Goal: Information Seeking & Learning: Learn about a topic

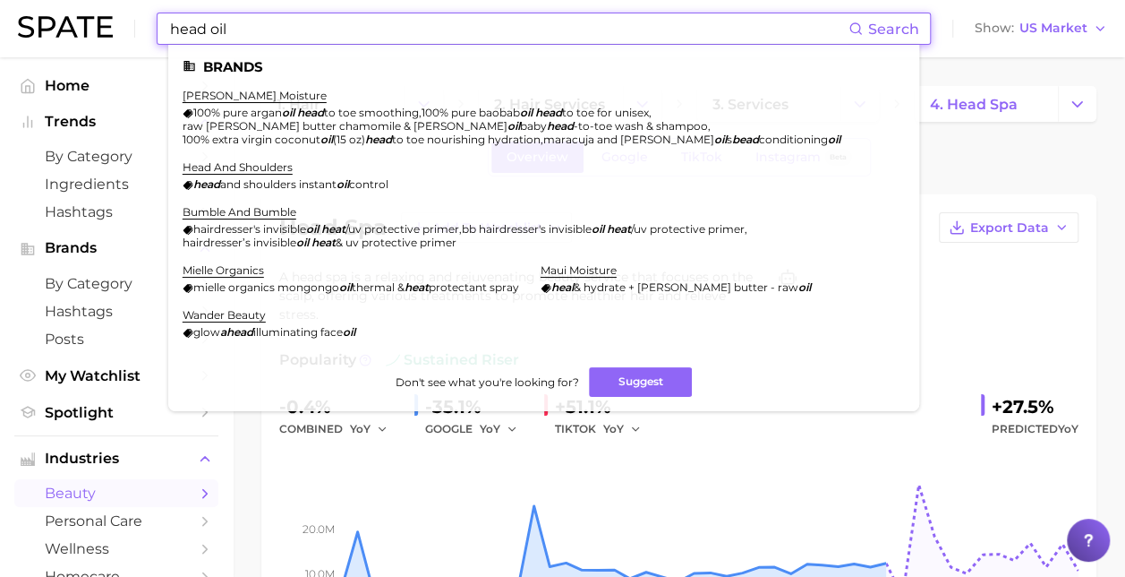
drag, startPoint x: 261, startPoint y: 22, endPoint x: 156, endPoint y: 13, distance: 106.1
click at [140, 18] on div "head oil Search Brands [PERSON_NAME] moisture 100% pure argan oil head to toe s…" at bounding box center [563, 28] width 1090 height 57
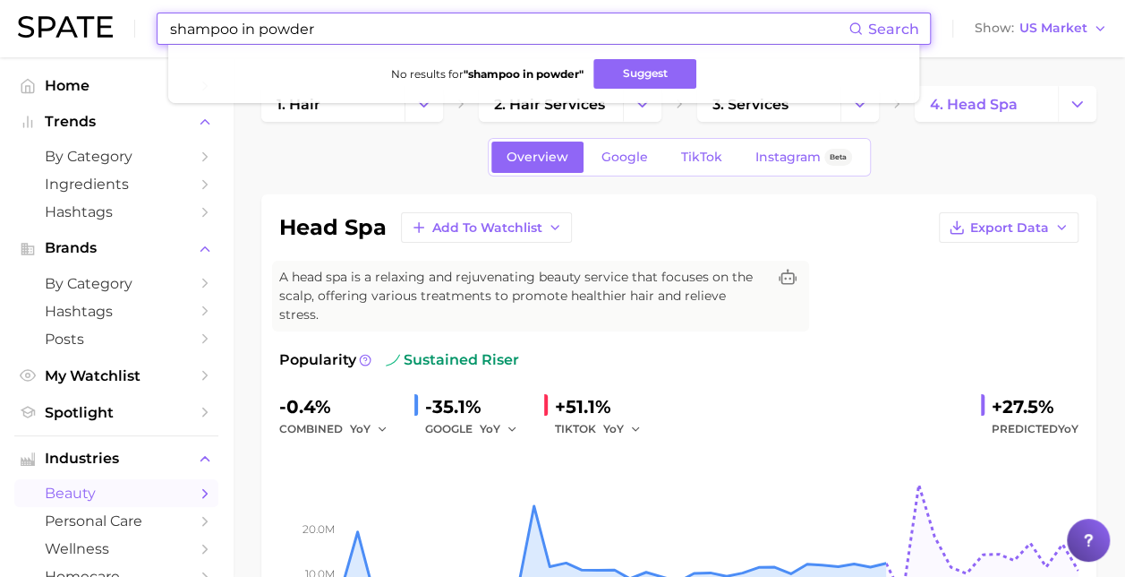
drag, startPoint x: 367, startPoint y: 36, endPoint x: 152, endPoint y: 22, distance: 215.3
click at [150, 23] on div "shampoo in powder Search No results for " shampoo in powder " Suggest Show US M…" at bounding box center [563, 28] width 1090 height 57
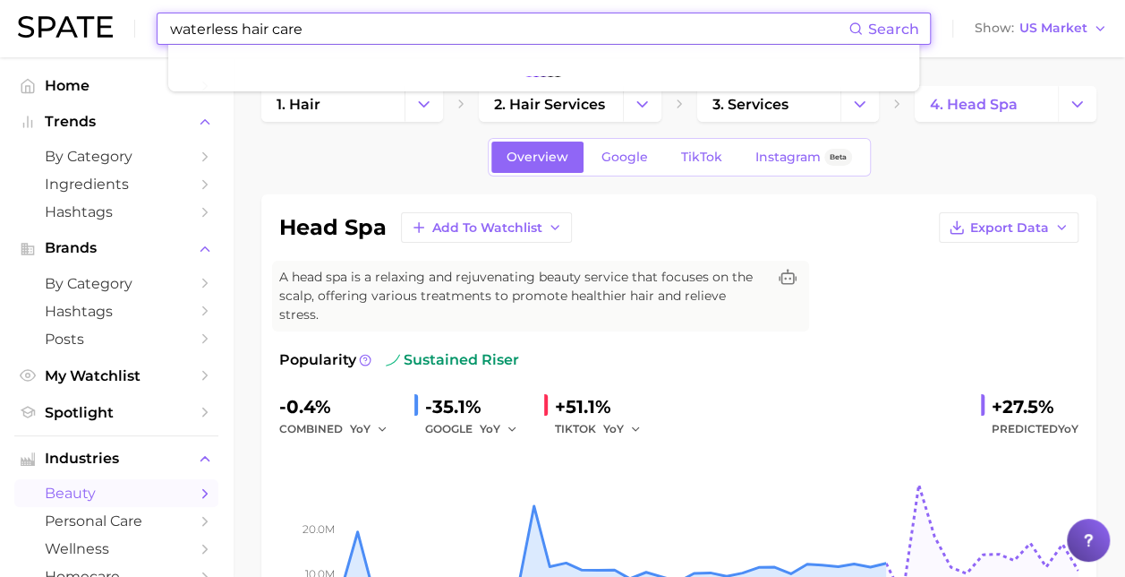
type input "waterless hair care"
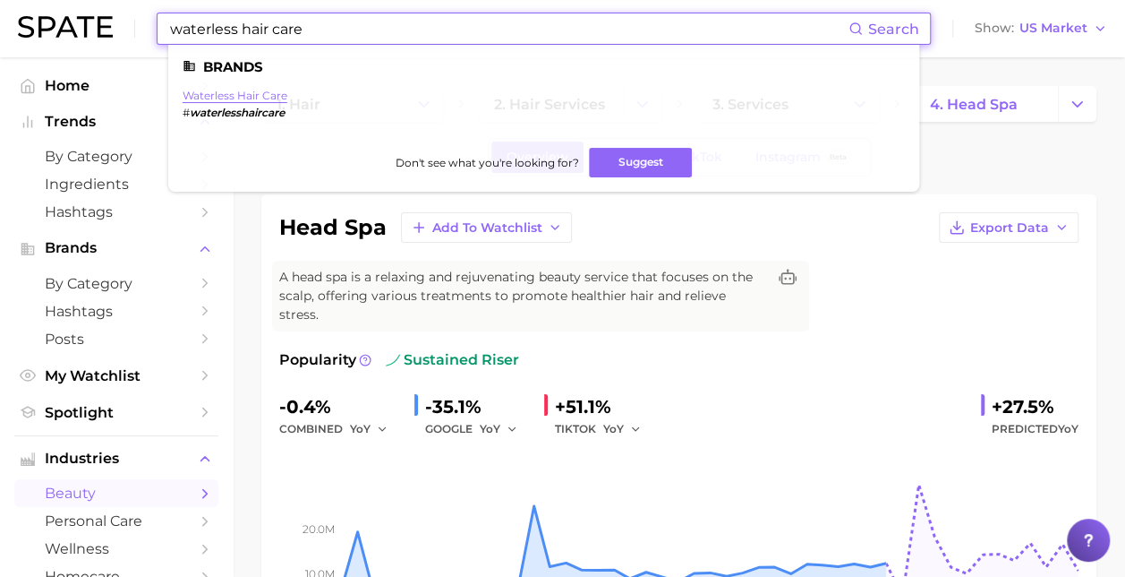
click at [256, 98] on link "waterless hair care" at bounding box center [235, 95] width 105 height 13
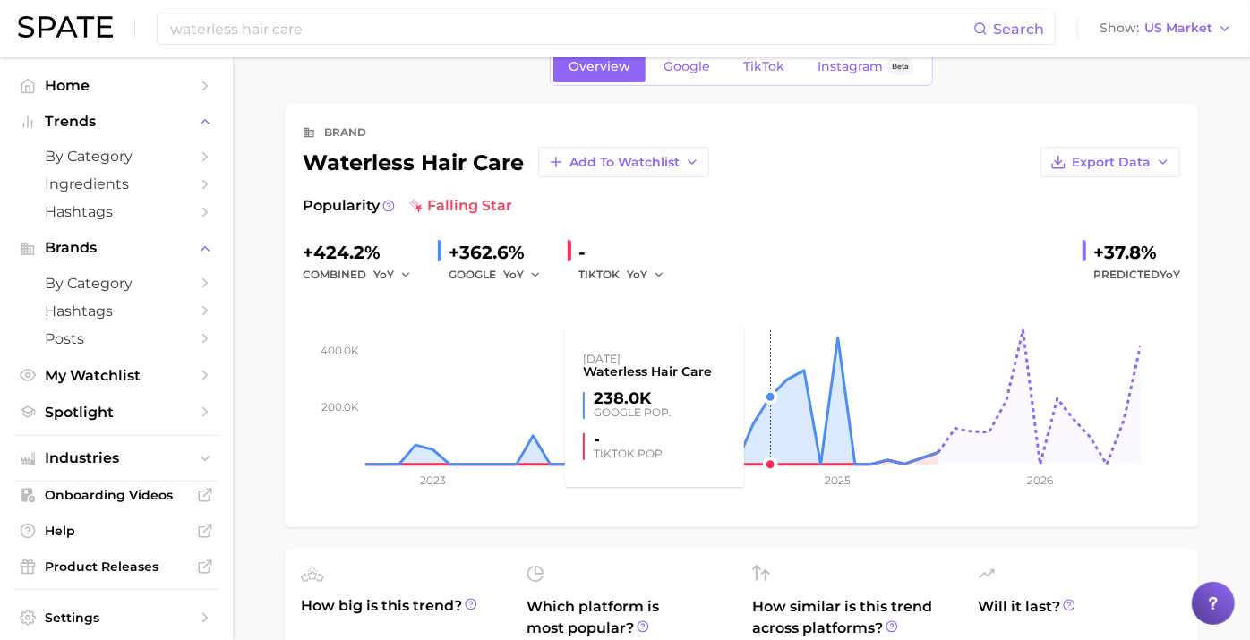
scroll to position [10, 0]
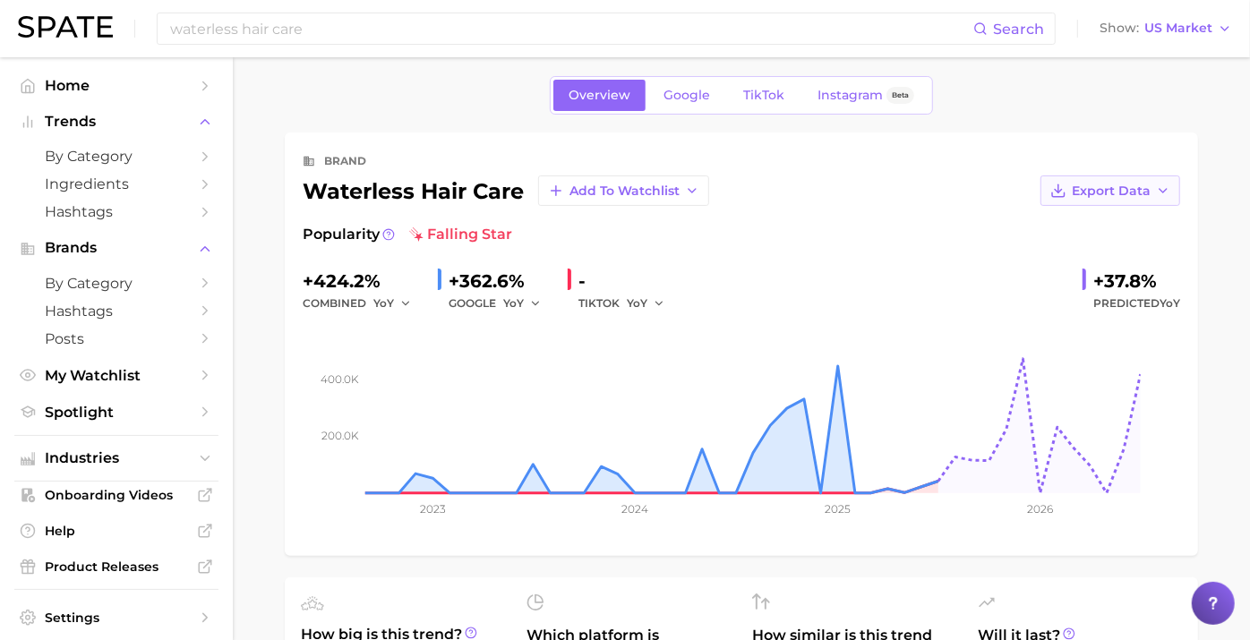
click at [1108, 193] on span "Export Data" at bounding box center [1111, 191] width 79 height 15
click at [1061, 256] on span "Time Series Image" at bounding box center [1074, 256] width 120 height 15
click at [714, 238] on div "Popularity falling star" at bounding box center [741, 234] width 877 height 21
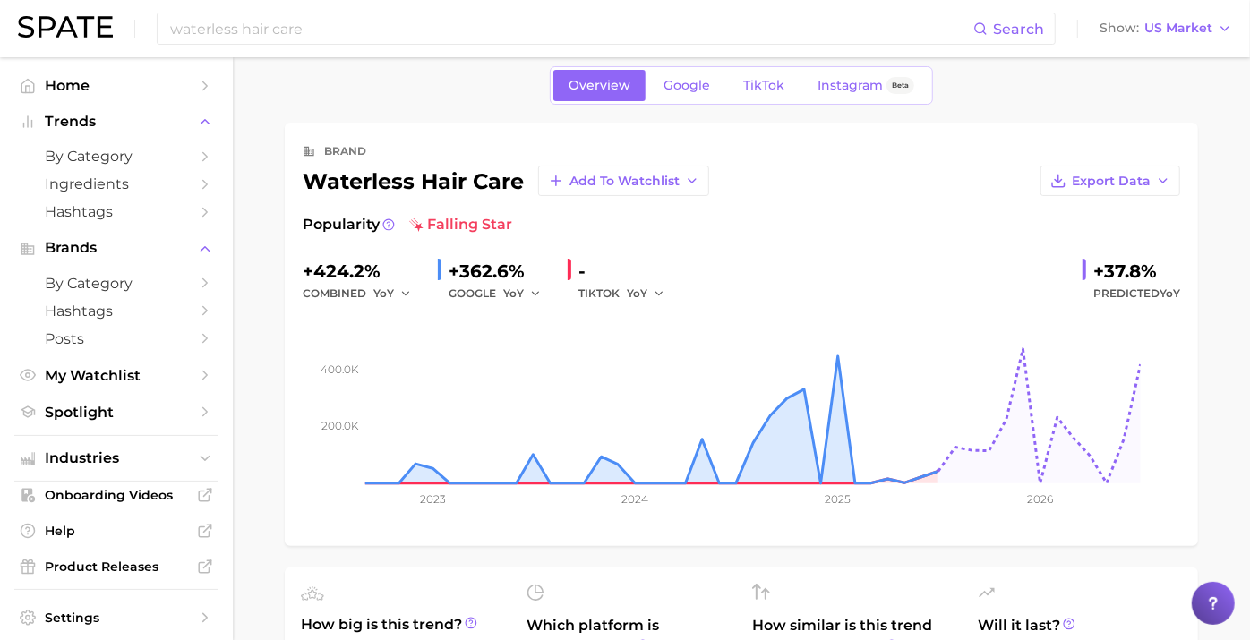
scroll to position [0, 0]
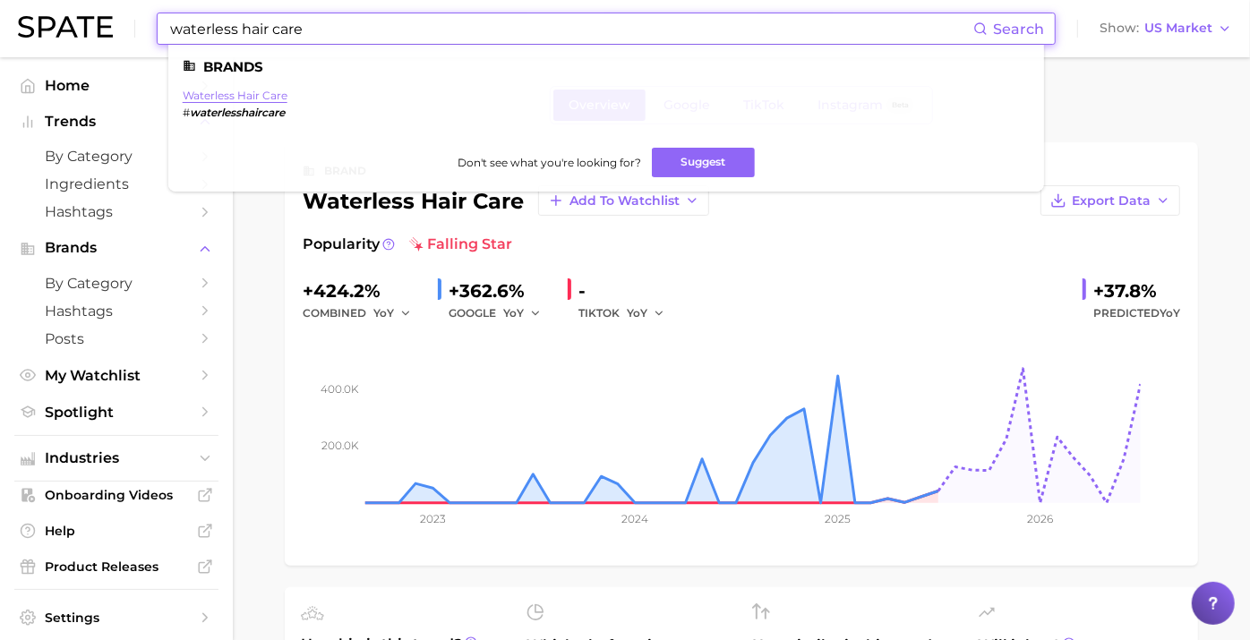
click at [235, 99] on link "waterless hair care" at bounding box center [235, 95] width 105 height 13
drag, startPoint x: 235, startPoint y: 31, endPoint x: 101, endPoint y: 24, distance: 133.6
click at [90, 24] on div "waterless hair care Search Brands waterless hair care # waterlesshaircare Don't…" at bounding box center [625, 28] width 1214 height 57
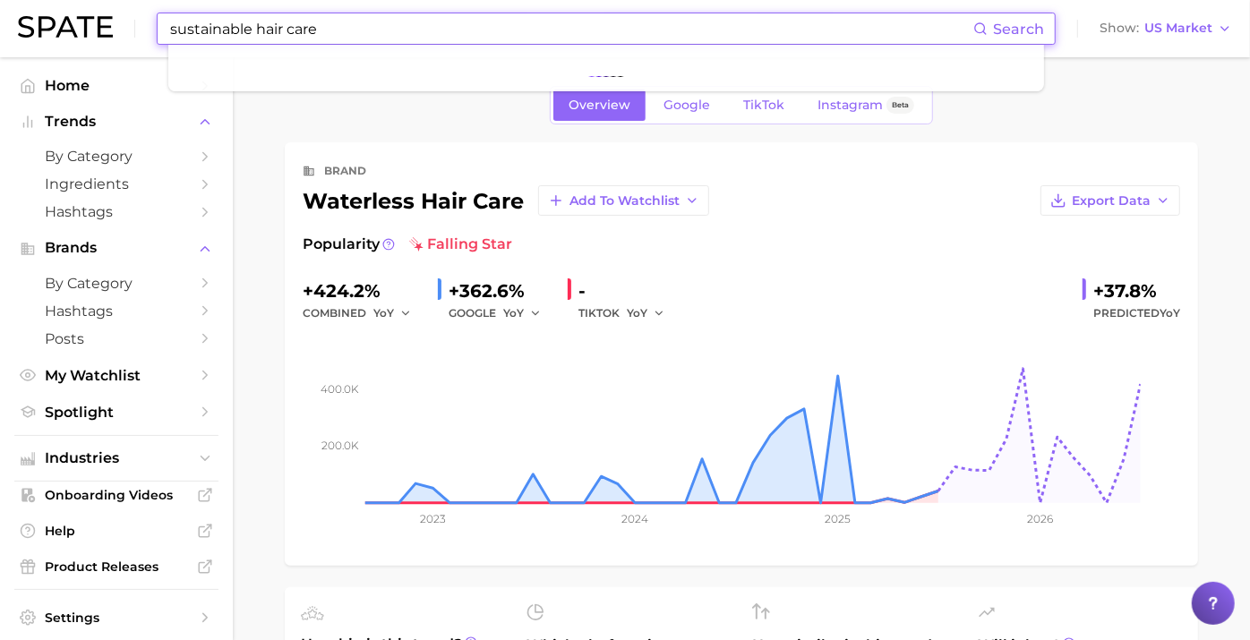
type input "sustainable hair care"
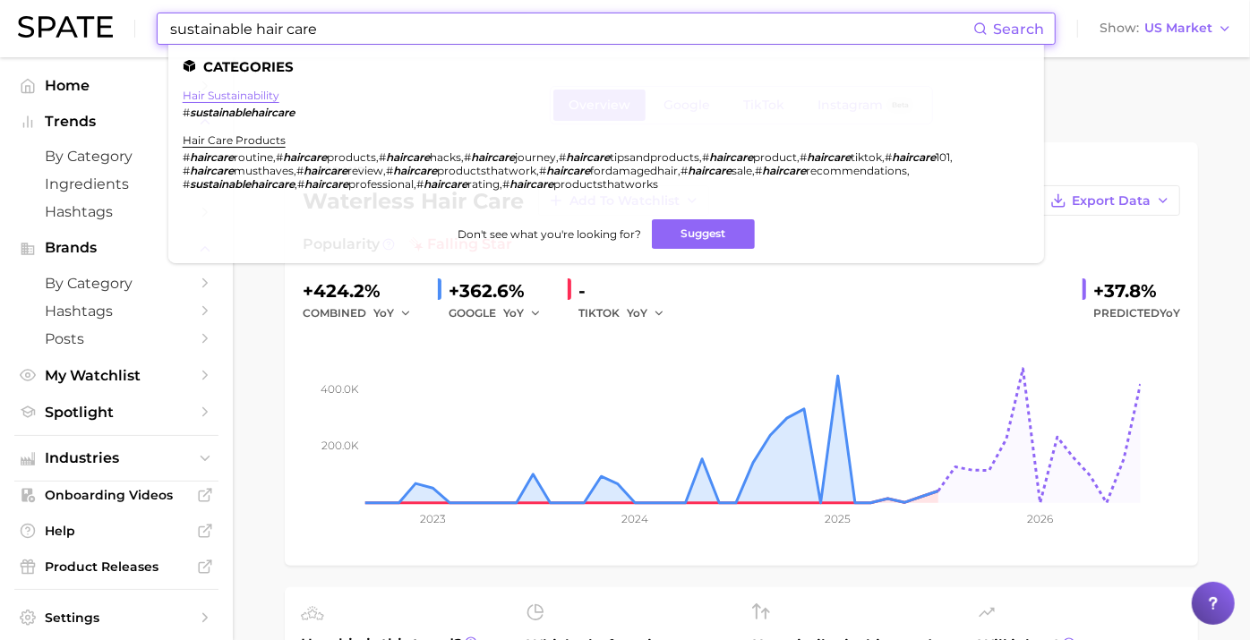
click at [232, 98] on link "hair sustainability" at bounding box center [231, 95] width 97 height 13
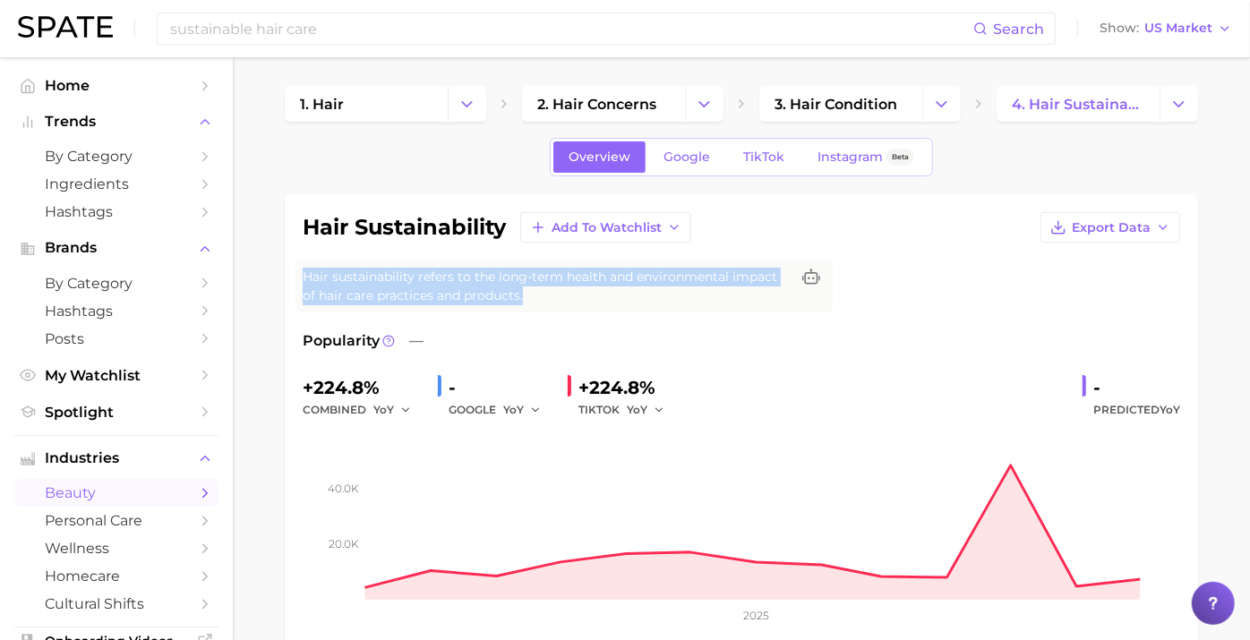
drag, startPoint x: 324, startPoint y: 271, endPoint x: 591, endPoint y: 298, distance: 268.2
click at [591, 298] on span "Hair sustainability refers to the long-term health and environmental impact of …" at bounding box center [546, 287] width 487 height 38
click at [555, 291] on span "Hair sustainability refers to the long-term health and environmental impact of …" at bounding box center [546, 287] width 487 height 38
click at [395, 273] on span "Hair sustainability refers to the long-term health and environmental impact of …" at bounding box center [546, 287] width 487 height 38
drag, startPoint x: 337, startPoint y: 273, endPoint x: 561, endPoint y: 295, distance: 225.8
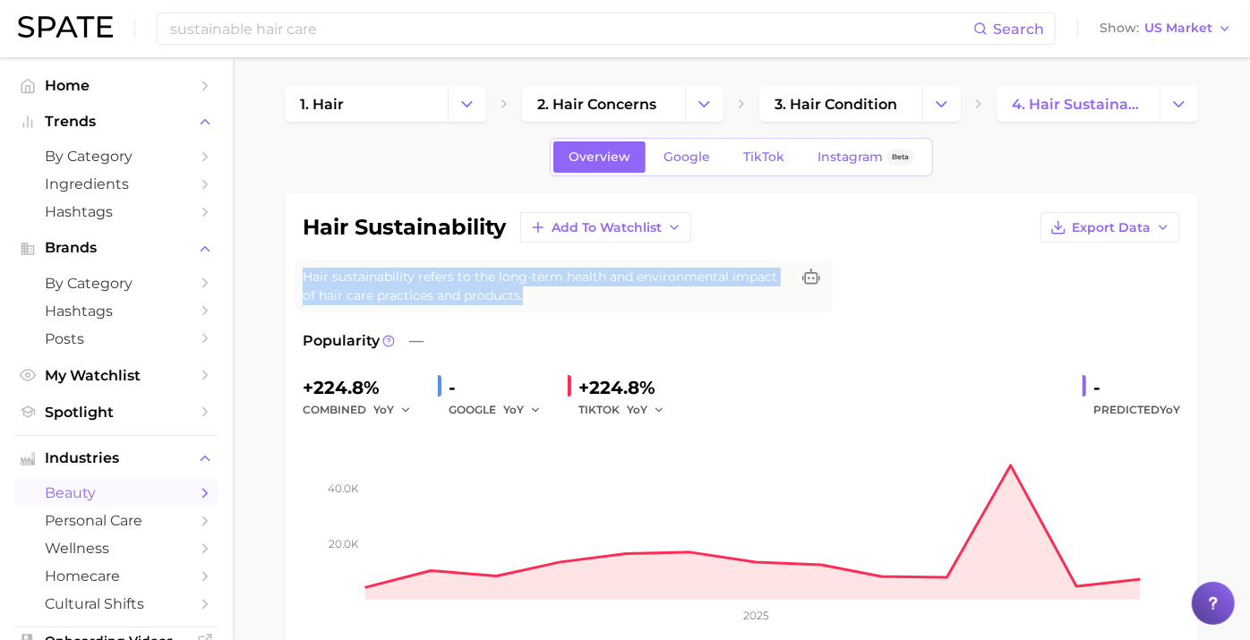
click at [561, 295] on span "Hair sustainability refers to the long-term health and environmental impact of …" at bounding box center [546, 287] width 487 height 38
copy span "Hair sustainability refers to the long-term health and environmental impact of …"
click at [542, 289] on span "Hair sustainability refers to the long-term health and environmental impact of …" at bounding box center [546, 287] width 487 height 38
drag, startPoint x: 324, startPoint y: 271, endPoint x: 568, endPoint y: 295, distance: 244.6
click at [568, 295] on span "Hair sustainability refers to the long-term health and environmental impact of …" at bounding box center [546, 287] width 487 height 38
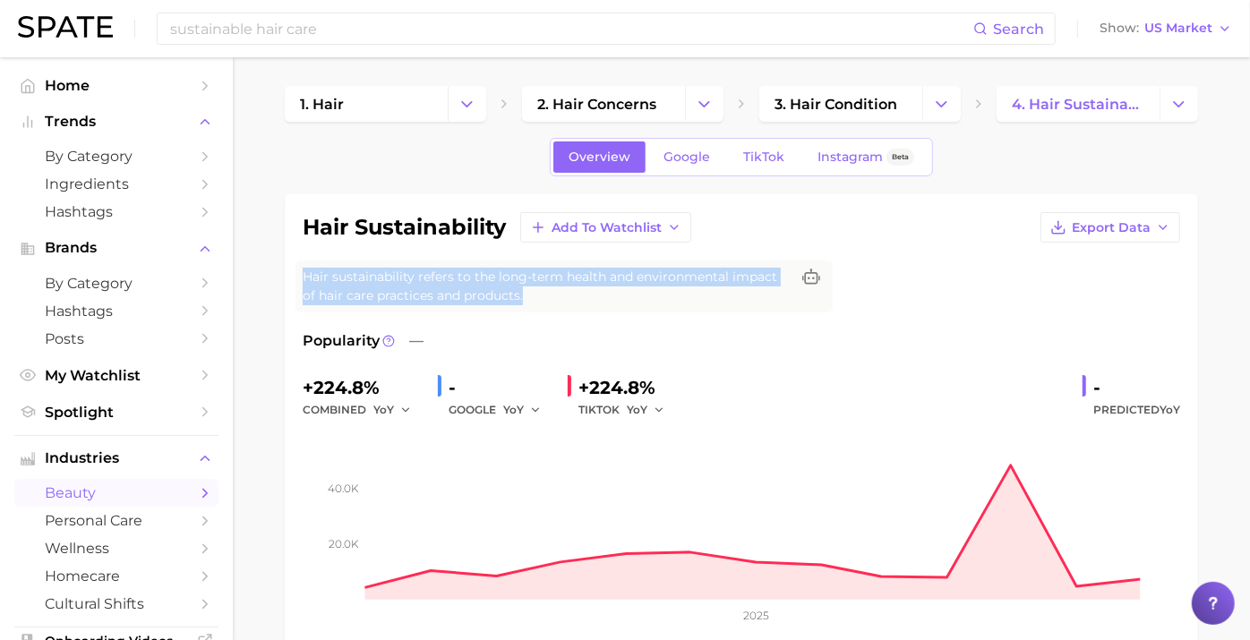
copy span "Hair sustainability refers to the long-term health and environmental impact of …"
